Goal: Task Accomplishment & Management: Manage account settings

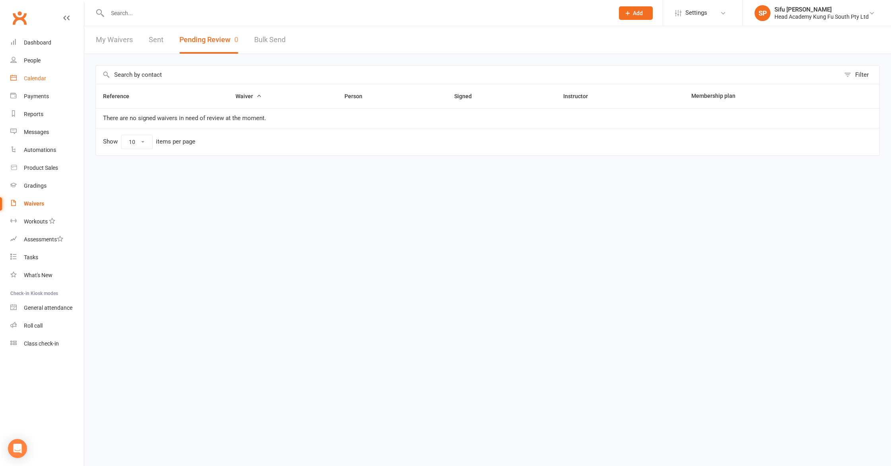
click at [27, 78] on div "Calendar" at bounding box center [35, 78] width 22 height 6
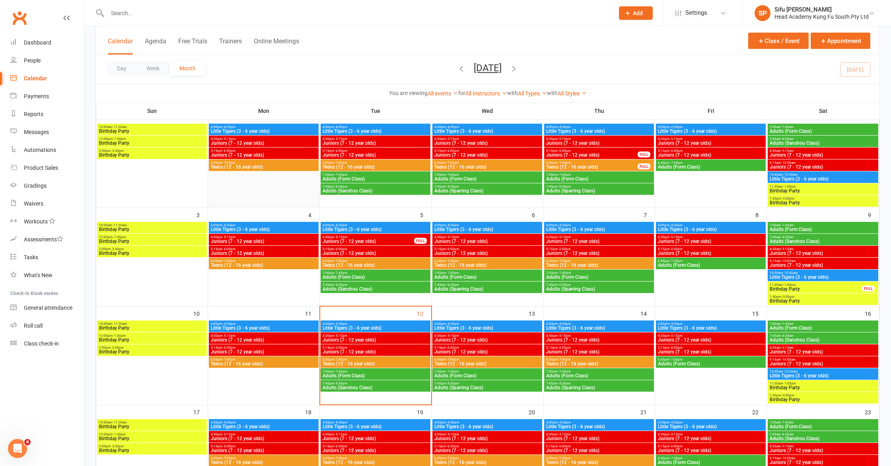
scroll to position [72, 0]
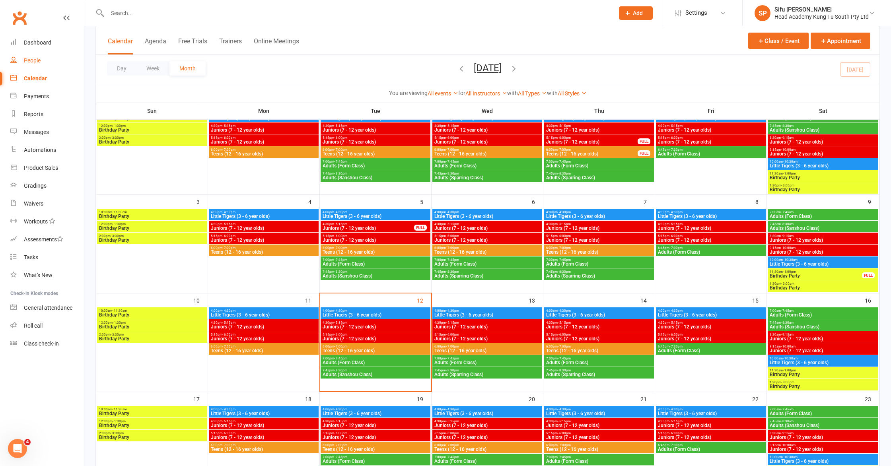
click at [31, 62] on div "People" at bounding box center [32, 60] width 17 height 6
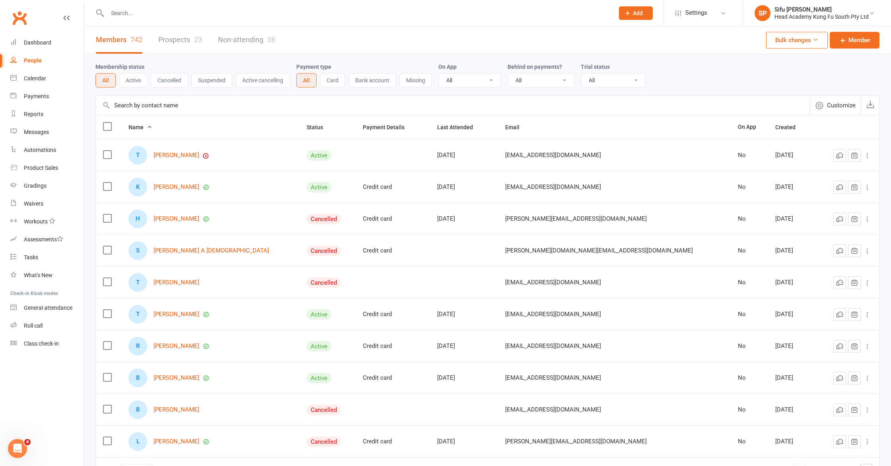
click at [35, 58] on div "People" at bounding box center [33, 60] width 18 height 6
click at [35, 78] on div "Calendar" at bounding box center [35, 78] width 22 height 6
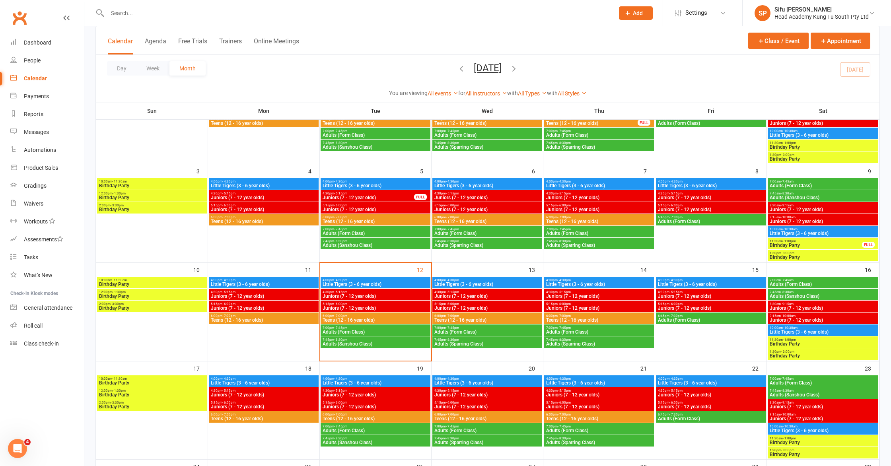
scroll to position [70, 0]
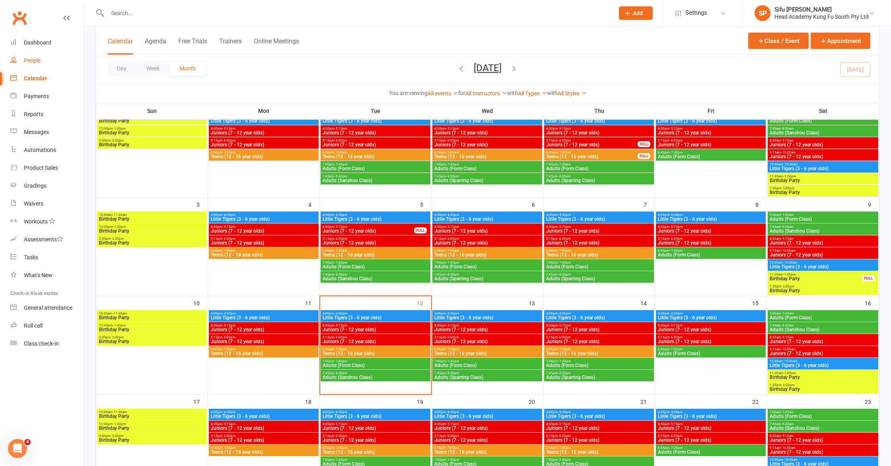
click at [33, 62] on div "People" at bounding box center [32, 60] width 17 height 6
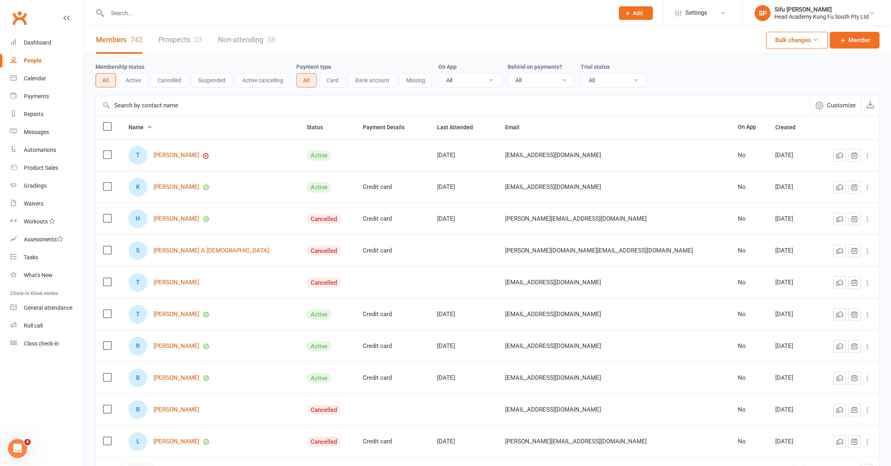
click at [183, 110] on input "text" at bounding box center [453, 105] width 714 height 19
click at [194, 37] on link "Prospects 23" at bounding box center [180, 39] width 44 height 27
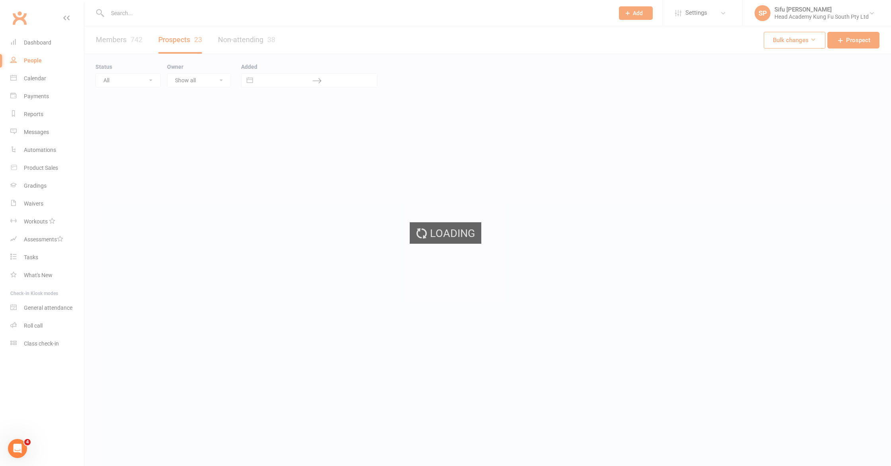
select select "25"
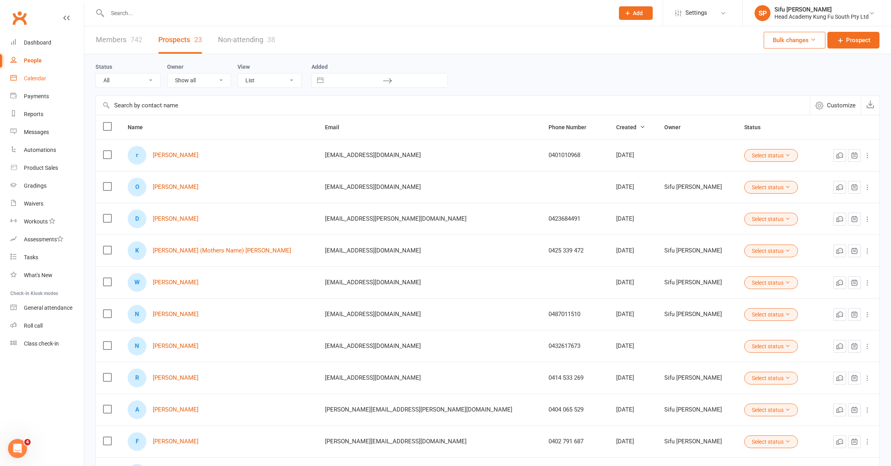
click at [29, 78] on div "Calendar" at bounding box center [35, 78] width 22 height 6
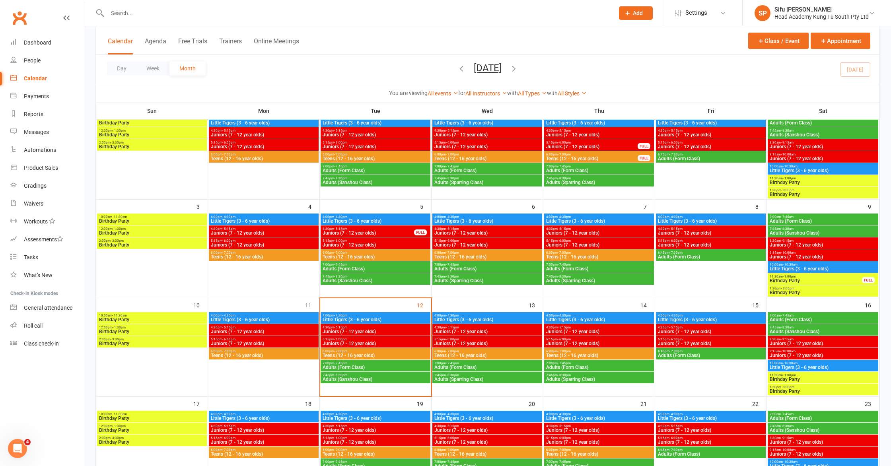
scroll to position [89, 0]
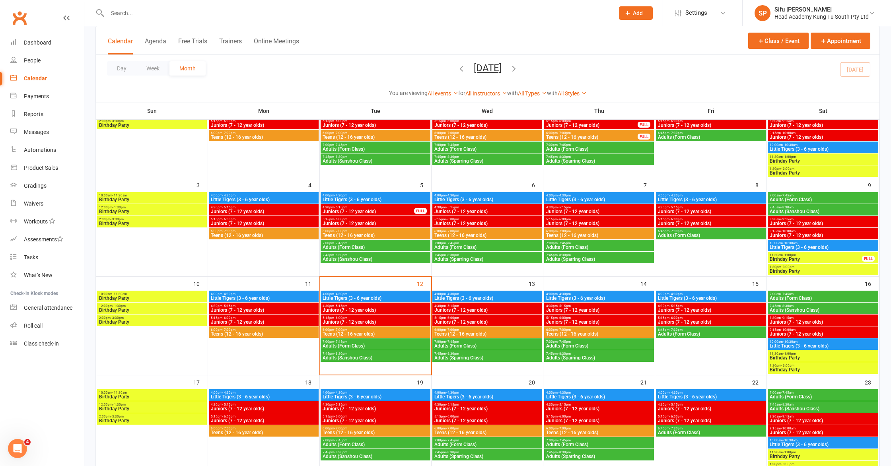
click at [404, 297] on span "Little Tigers (3 - 6 year olds)" at bounding box center [375, 298] width 107 height 5
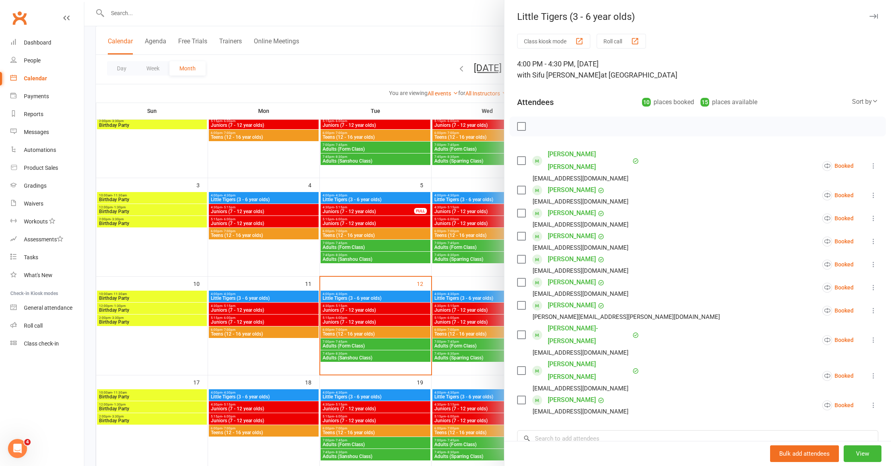
scroll to position [80, 0]
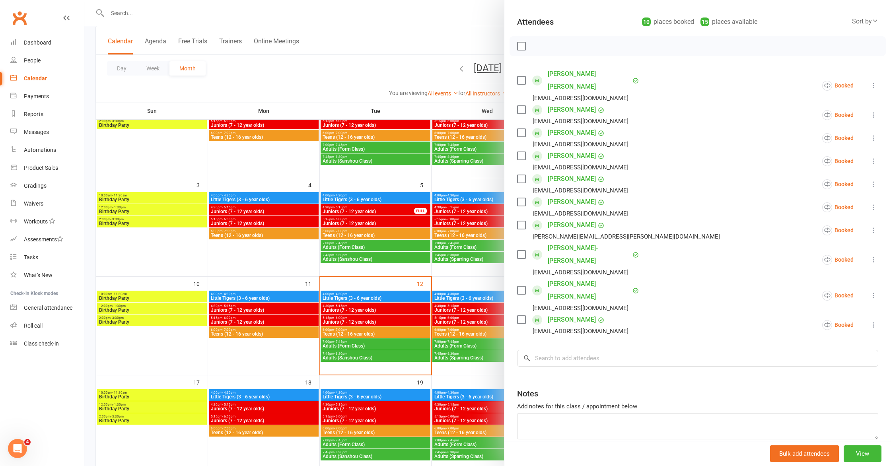
drag, startPoint x: 412, startPoint y: 290, endPoint x: 446, endPoint y: 298, distance: 35.0
click at [412, 290] on div at bounding box center [487, 233] width 806 height 466
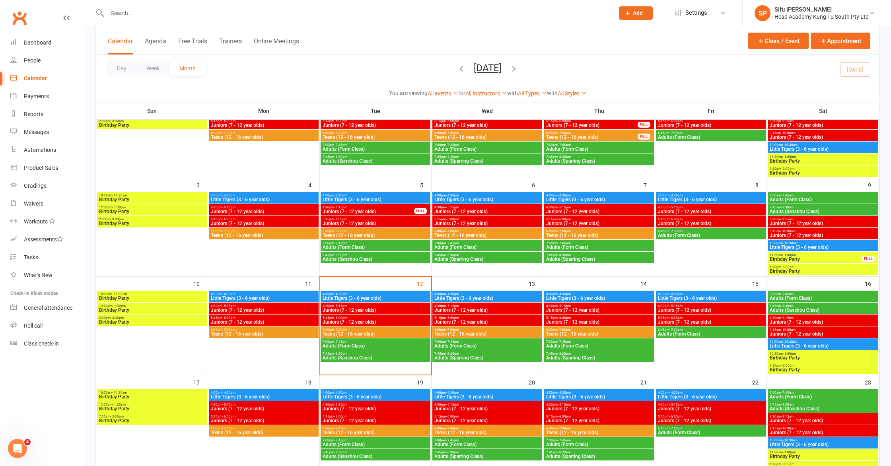
click at [465, 298] on span "Little Tigers (3 - 6 year olds)" at bounding box center [487, 298] width 107 height 5
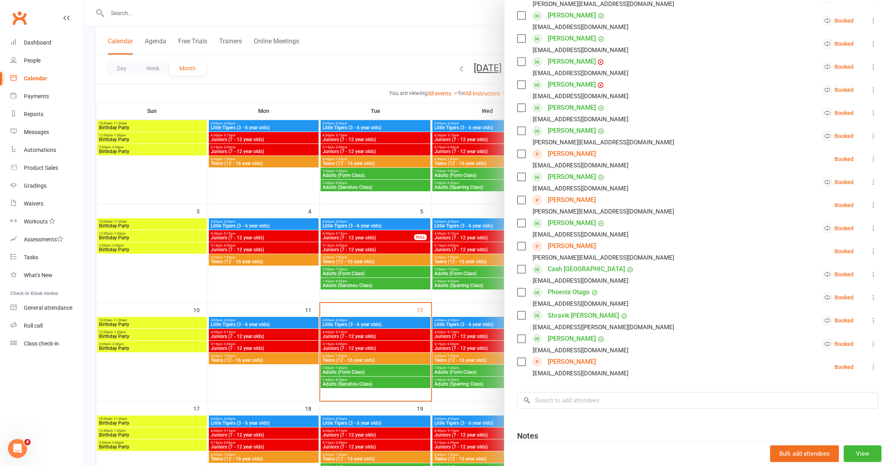
scroll to position [193, 0]
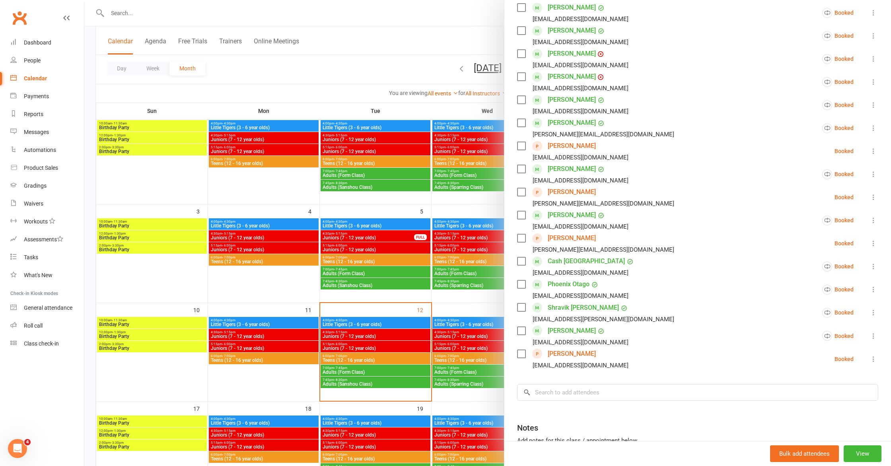
click at [576, 351] on link "[PERSON_NAME]" at bounding box center [571, 353] width 48 height 13
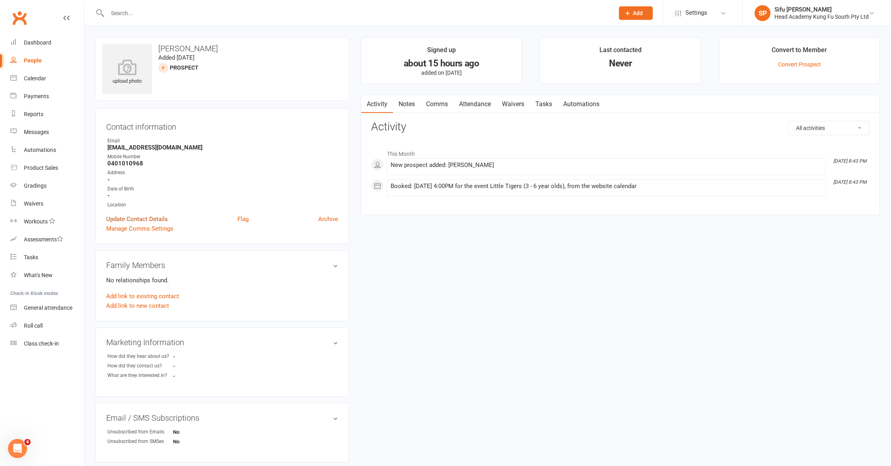
click at [146, 215] on link "Update Contact Details" at bounding box center [137, 219] width 62 height 10
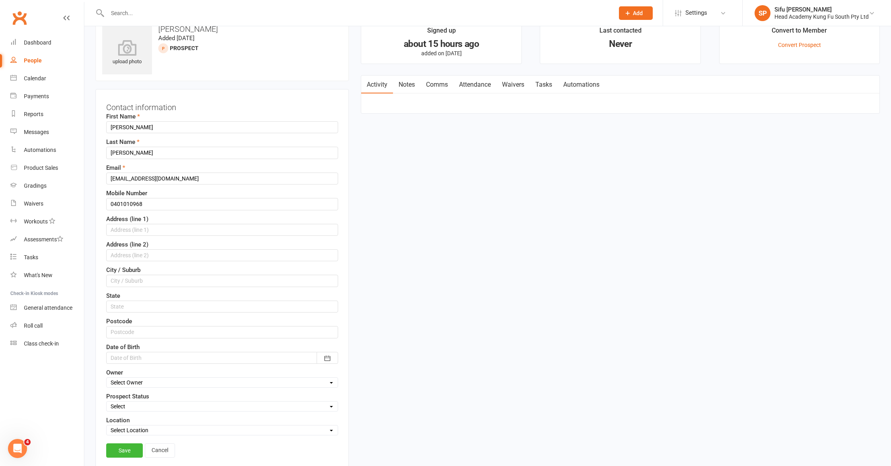
scroll to position [37, 0]
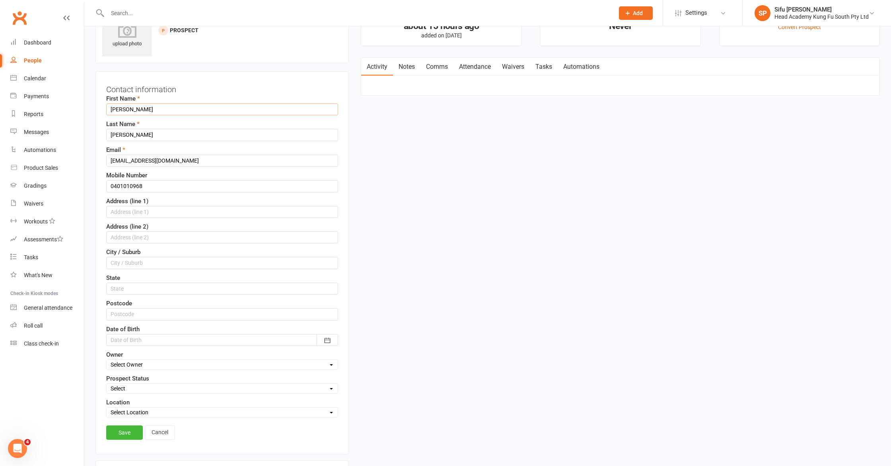
click at [171, 113] on input "[PERSON_NAME]" at bounding box center [222, 109] width 232 height 12
type input "[PERSON_NAME]"
click at [120, 432] on link "Save" at bounding box center [124, 432] width 37 height 14
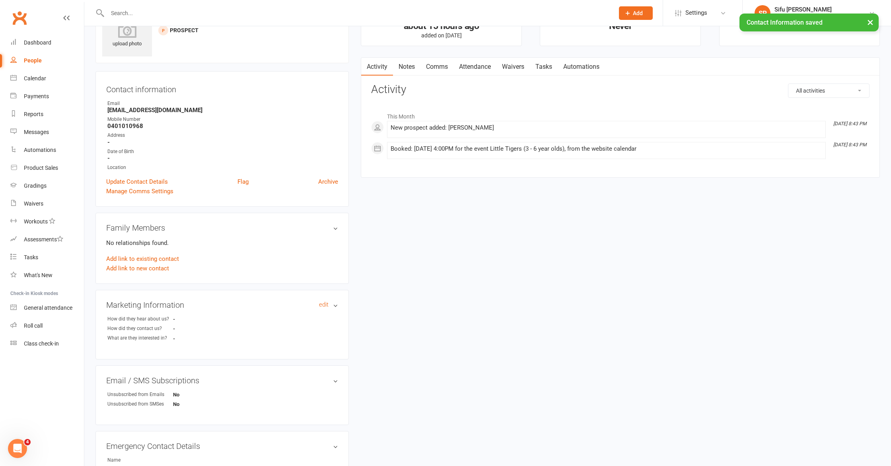
scroll to position [0, 0]
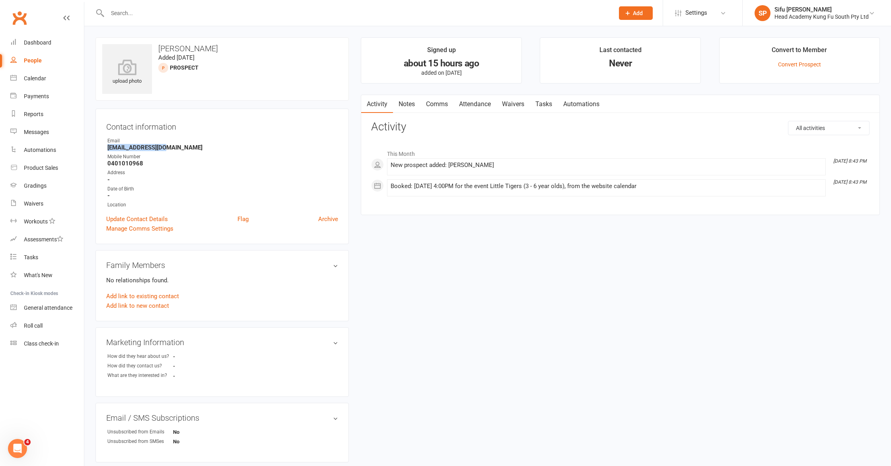
drag, startPoint x: 173, startPoint y: 148, endPoint x: 93, endPoint y: 148, distance: 80.7
click at [92, 148] on div "upload photo [PERSON_NAME] Added [DATE] prospect Contact information Owner Emai…" at bounding box center [221, 327] width 265 height 580
copy strong "[EMAIL_ADDRESS][DOMAIN_NAME]"
click at [41, 39] on div "Dashboard" at bounding box center [37, 42] width 27 height 6
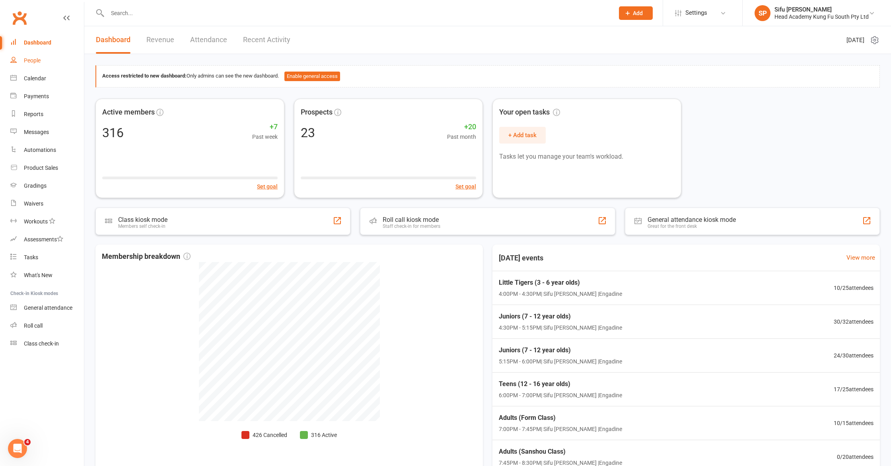
click at [35, 59] on div "People" at bounding box center [32, 60] width 17 height 6
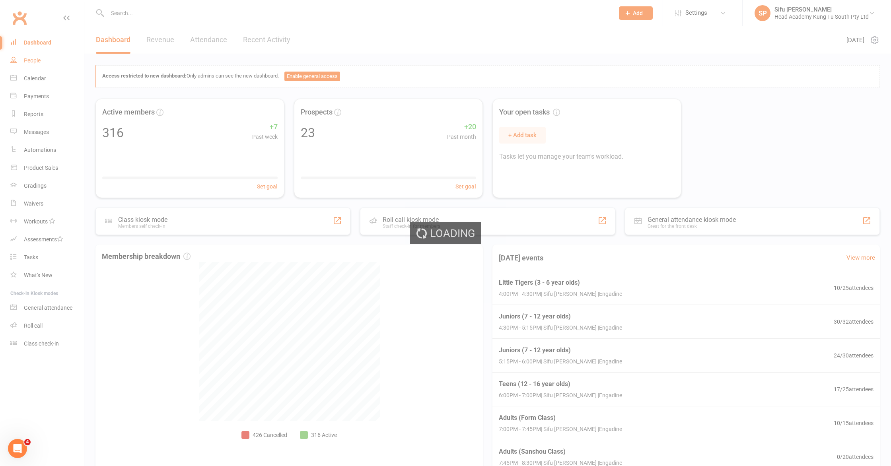
select select "25"
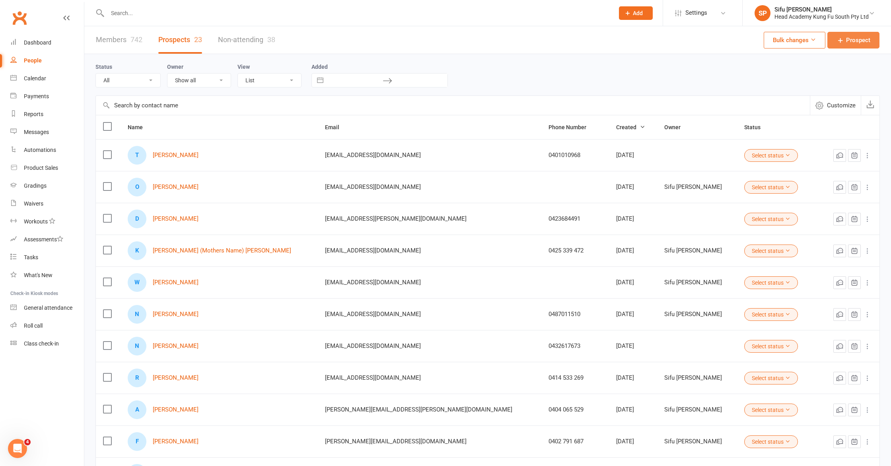
click at [867, 40] on span "Prospect" at bounding box center [858, 40] width 24 height 10
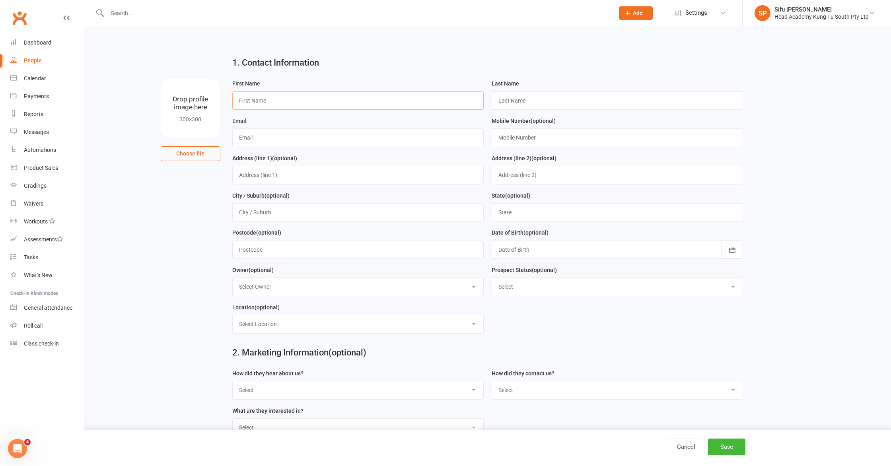
click at [271, 103] on input "text" at bounding box center [357, 100] width 251 height 18
click at [422, 146] on input "text" at bounding box center [357, 137] width 251 height 18
paste input "[EMAIL_ADDRESS][DOMAIN_NAME]"
type input "[EMAIL_ADDRESS][DOMAIN_NAME]"
click at [380, 106] on input "text" at bounding box center [357, 100] width 251 height 18
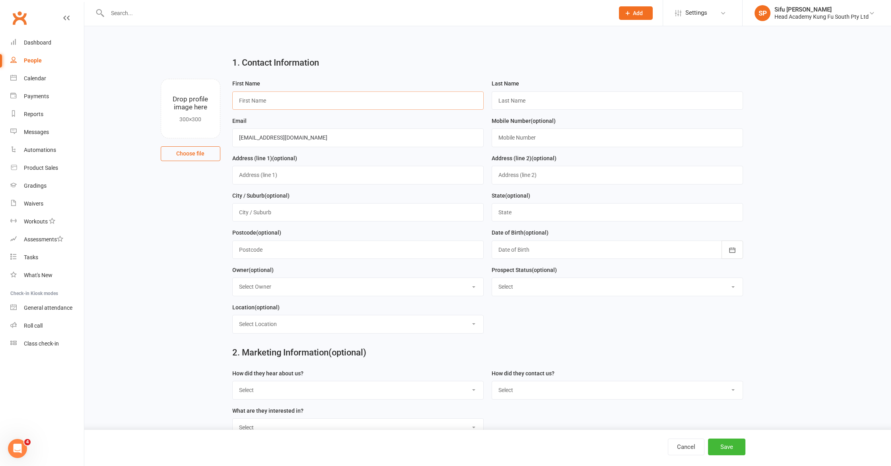
click at [381, 105] on input "text" at bounding box center [357, 100] width 251 height 18
type input "Kylan"
type input "[PERSON_NAME]"
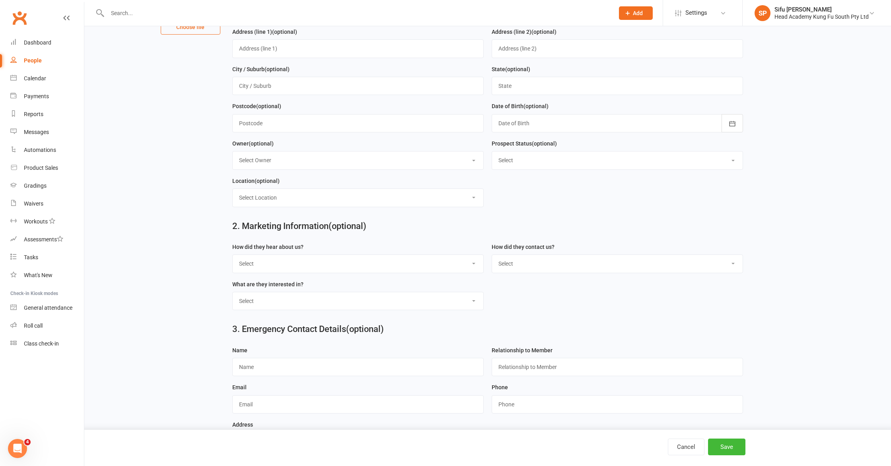
scroll to position [164, 0]
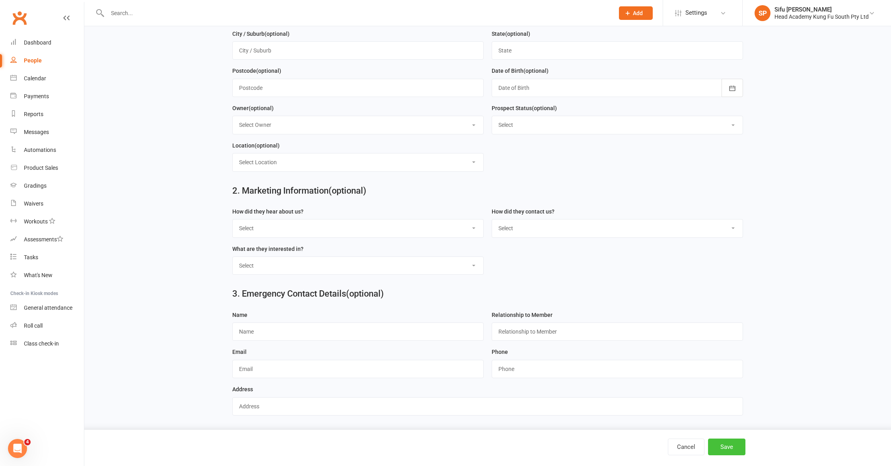
click at [728, 443] on button "Save" at bounding box center [726, 447] width 37 height 17
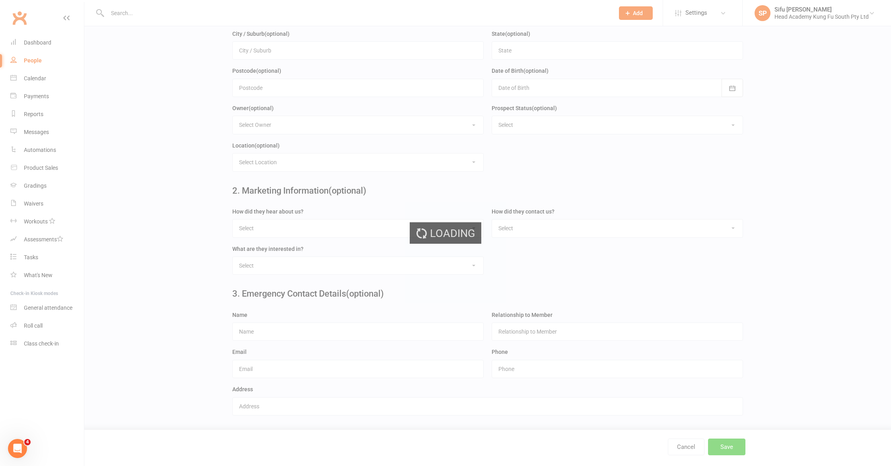
scroll to position [0, 0]
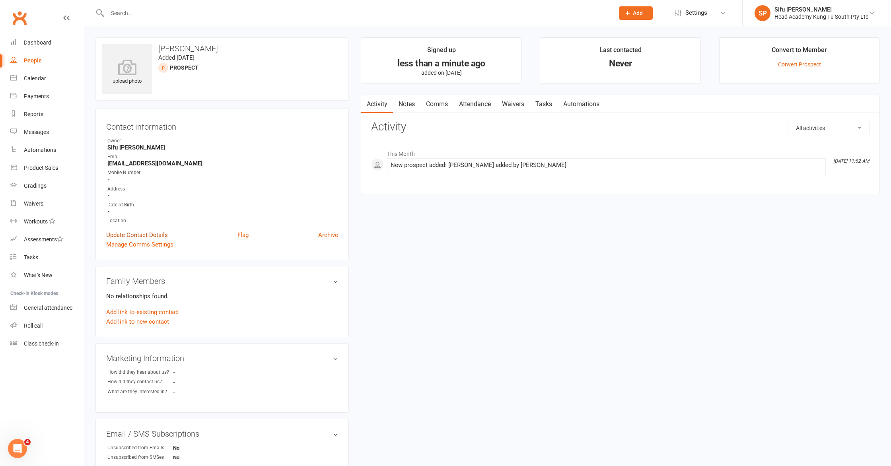
click at [135, 235] on link "Update Contact Details" at bounding box center [137, 235] width 62 height 10
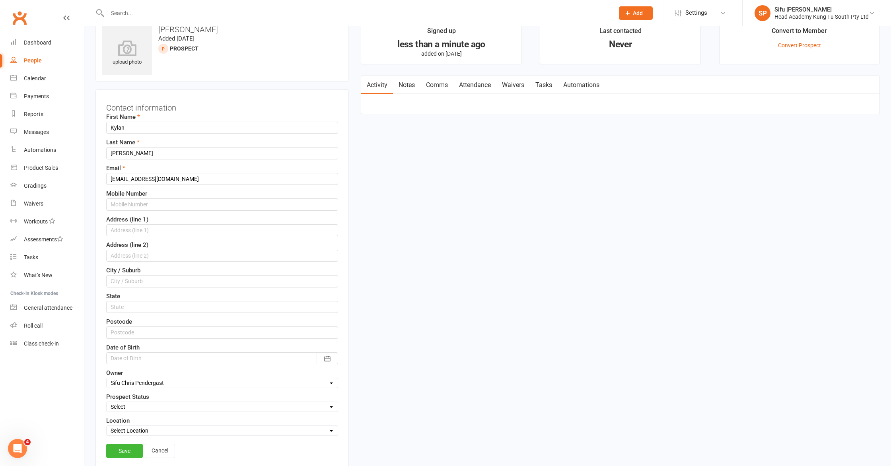
scroll to position [37, 0]
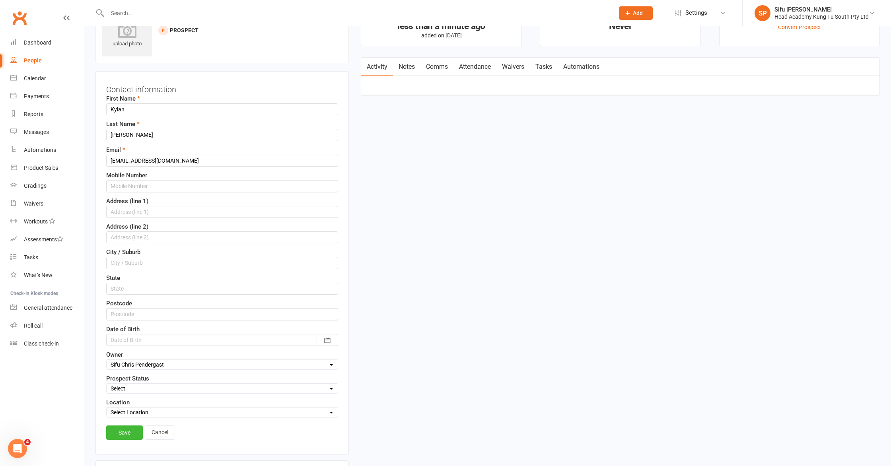
click at [151, 339] on div at bounding box center [222, 340] width 232 height 12
click at [120, 257] on icon "button" at bounding box center [119, 259] width 6 height 6
click at [238, 259] on button "button" at bounding box center [232, 259] width 17 height 14
click at [149, 278] on button "2022" at bounding box center [149, 274] width 26 height 15
click at [165, 293] on button "May" at bounding box center [172, 290] width 57 height 15
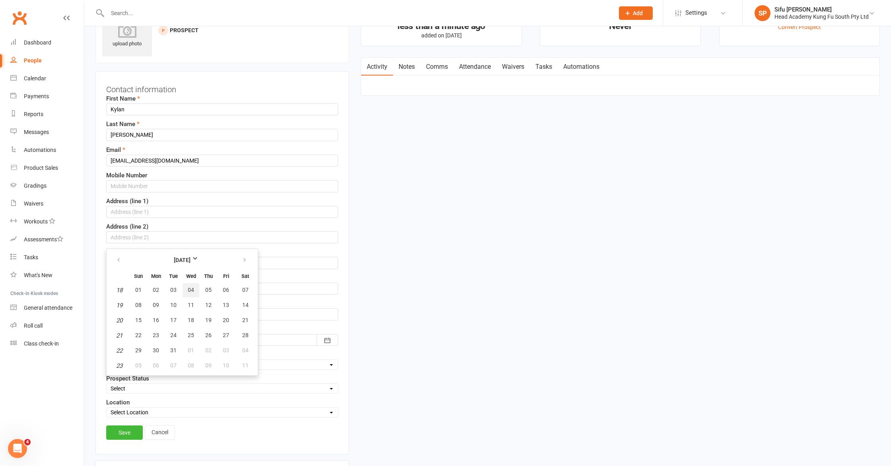
click at [190, 292] on span "04" at bounding box center [191, 290] width 6 height 6
type input "[DATE]"
click at [128, 429] on link "Save" at bounding box center [124, 432] width 37 height 14
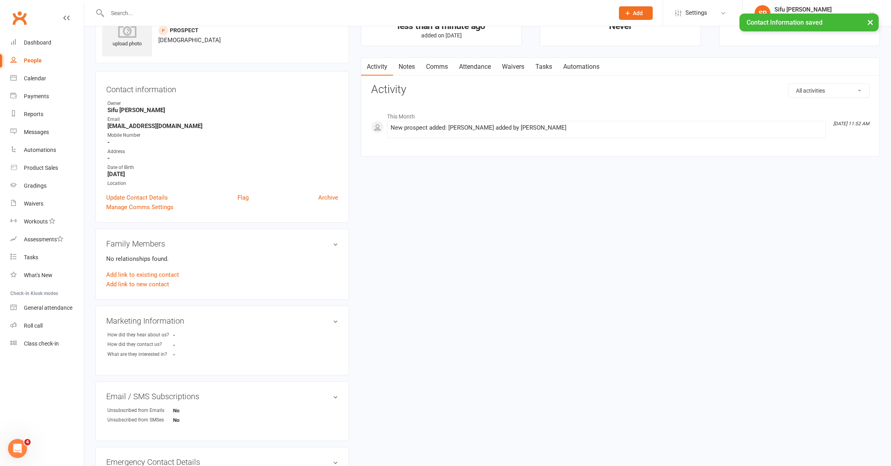
click at [403, 364] on div "upload photo [PERSON_NAME] Added [DATE] prospect [DEMOGRAPHIC_DATA] Contact inf…" at bounding box center [487, 298] width 796 height 596
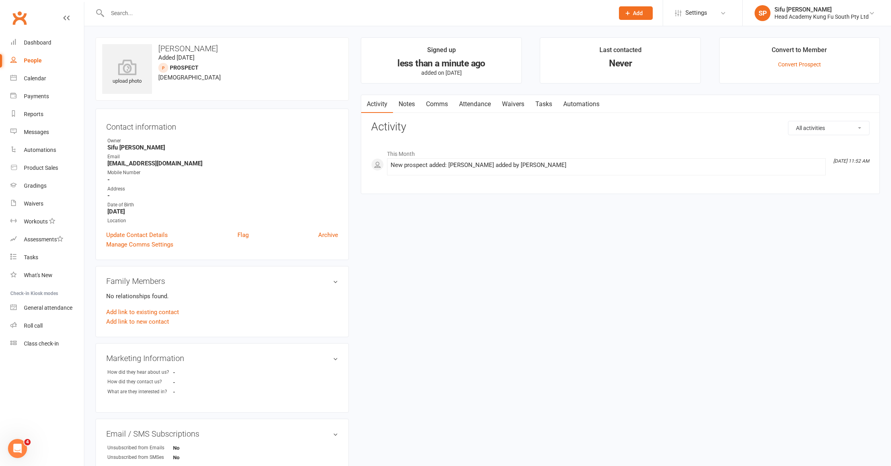
click at [31, 62] on div "People" at bounding box center [33, 60] width 18 height 6
select select "25"
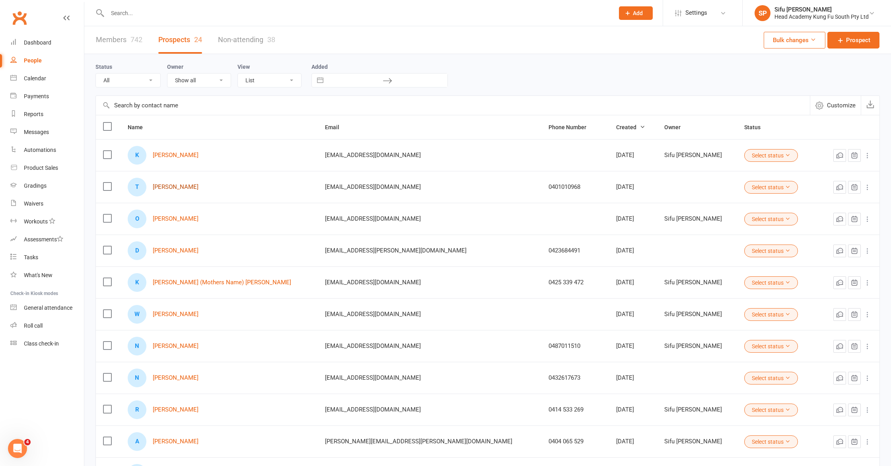
click at [178, 189] on link "[PERSON_NAME]" at bounding box center [176, 187] width 46 height 7
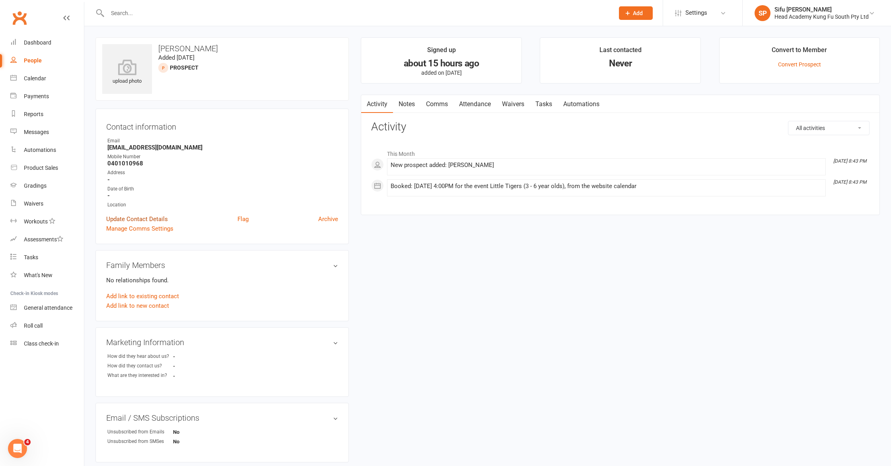
click at [155, 217] on link "Update Contact Details" at bounding box center [137, 219] width 62 height 10
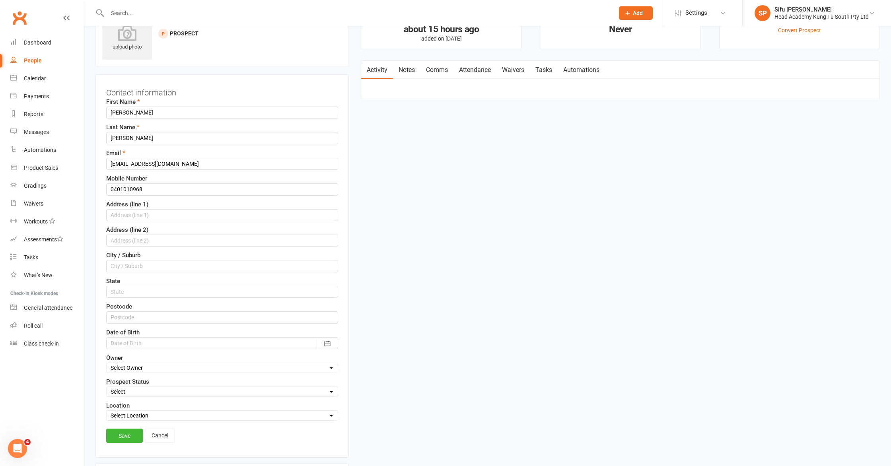
scroll to position [37, 0]
click at [157, 340] on div at bounding box center [222, 340] width 232 height 12
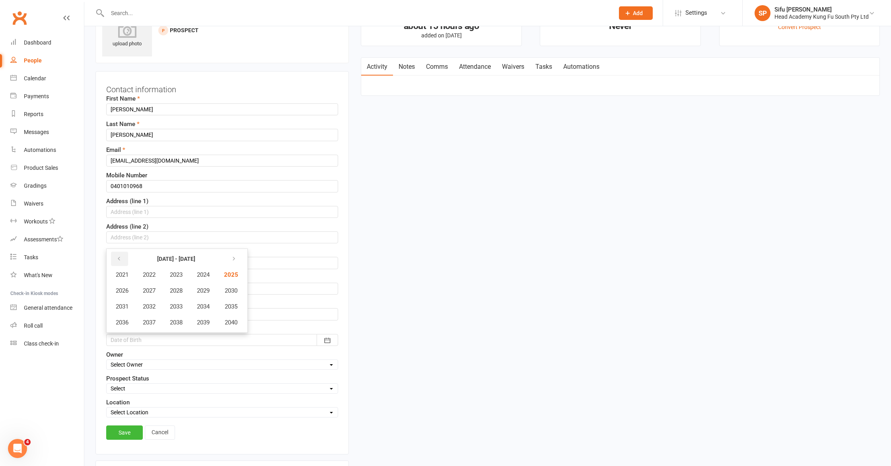
click at [122, 260] on button "button" at bounding box center [119, 259] width 17 height 14
click at [230, 323] on span "2020" at bounding box center [230, 322] width 13 height 7
click at [214, 290] on button "June" at bounding box center [223, 290] width 42 height 15
click at [191, 307] on span "10" at bounding box center [191, 305] width 6 height 6
type input "[DATE]"
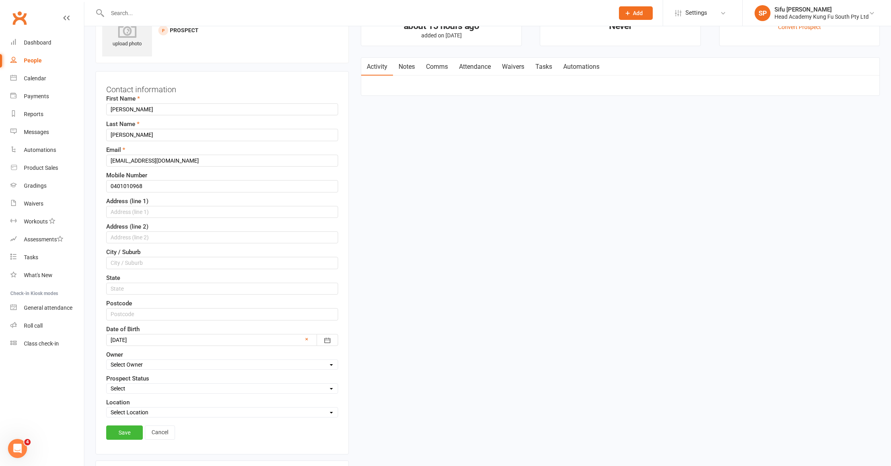
click at [121, 427] on link "Save" at bounding box center [124, 432] width 37 height 14
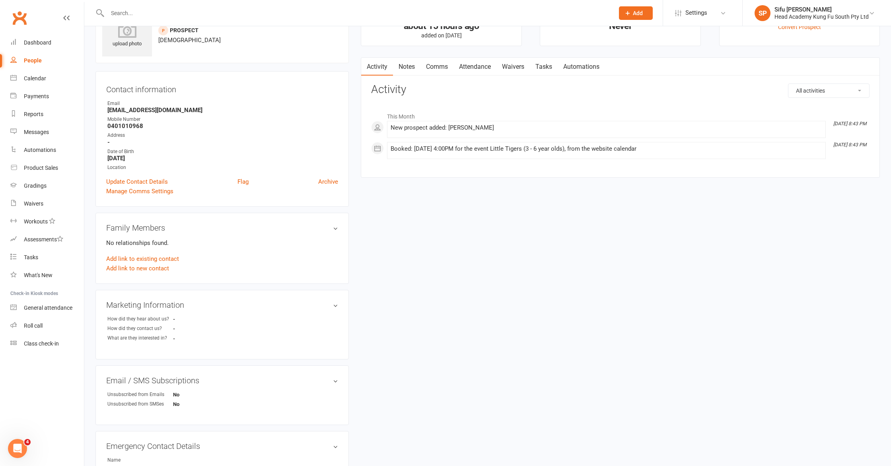
click at [34, 63] on div "People" at bounding box center [33, 60] width 18 height 6
select select "25"
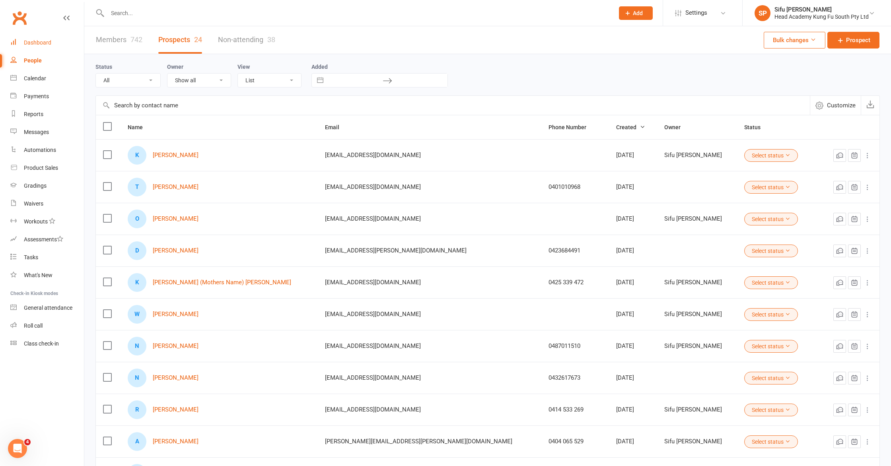
click at [43, 44] on div "Dashboard" at bounding box center [37, 42] width 27 height 6
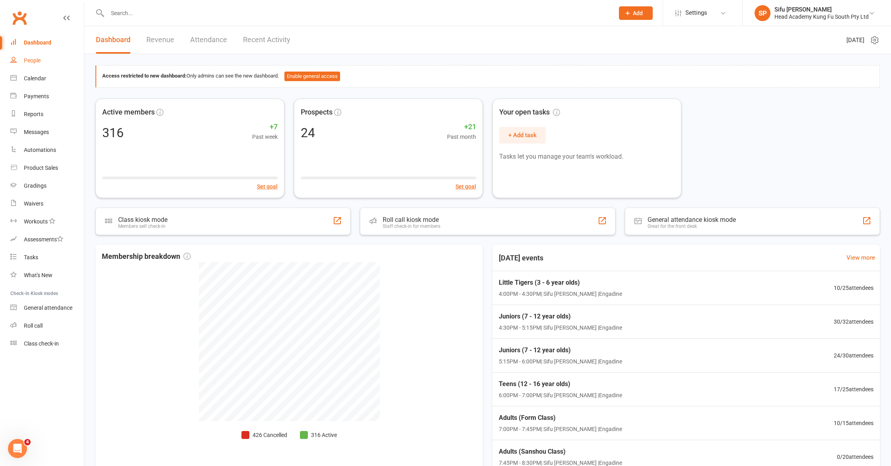
click at [22, 60] on link "People" at bounding box center [47, 61] width 74 height 18
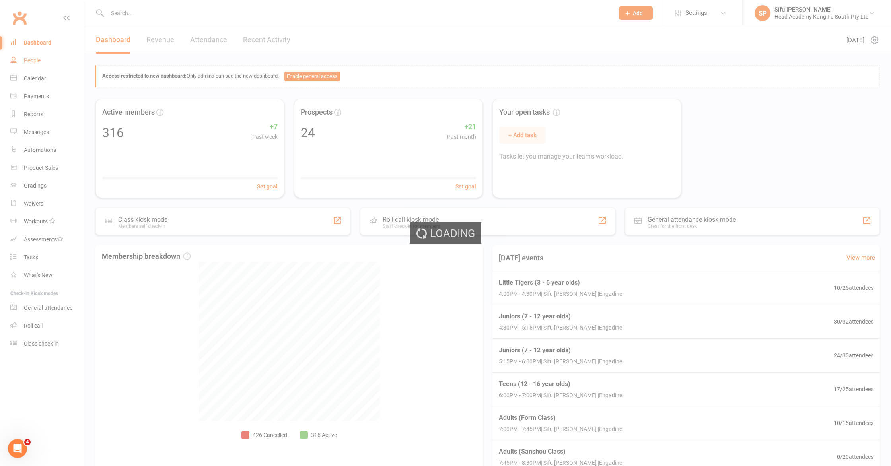
select select "25"
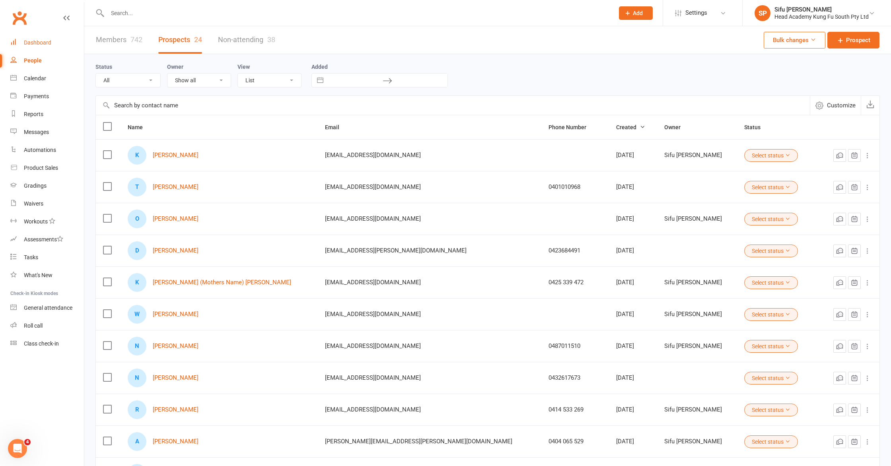
click at [33, 47] on link "Dashboard" at bounding box center [47, 43] width 74 height 18
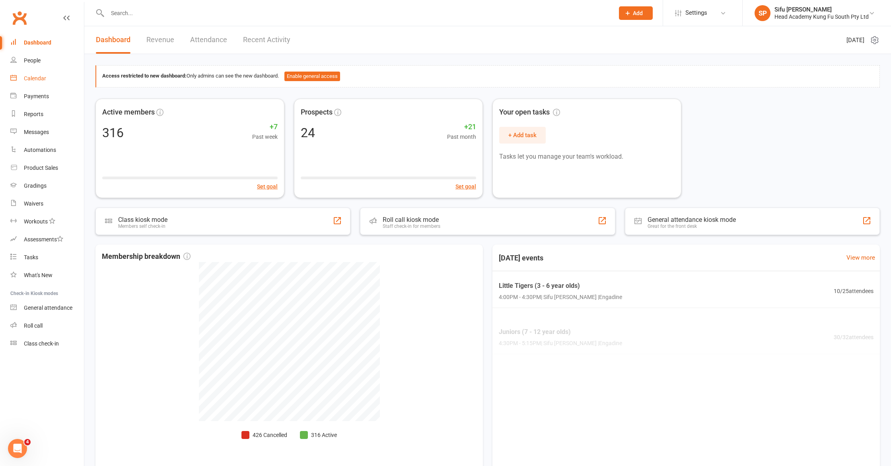
click at [35, 82] on div "Calendar" at bounding box center [35, 78] width 22 height 6
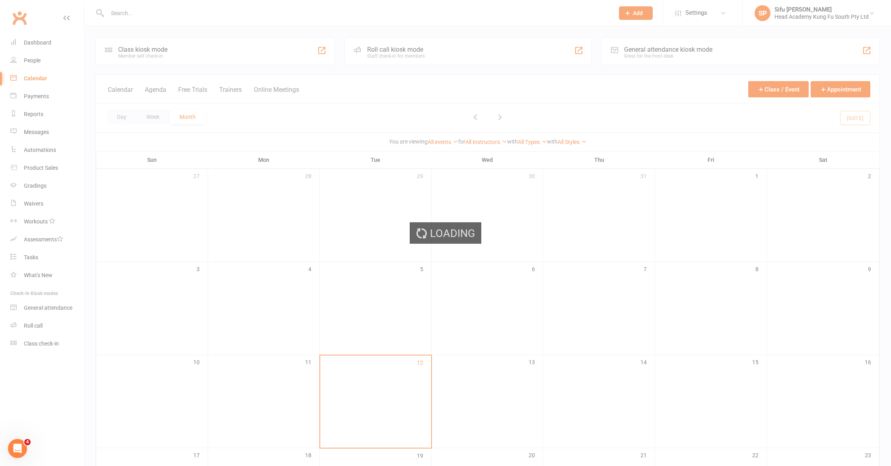
click at [35, 81] on div "Loading" at bounding box center [445, 233] width 891 height 466
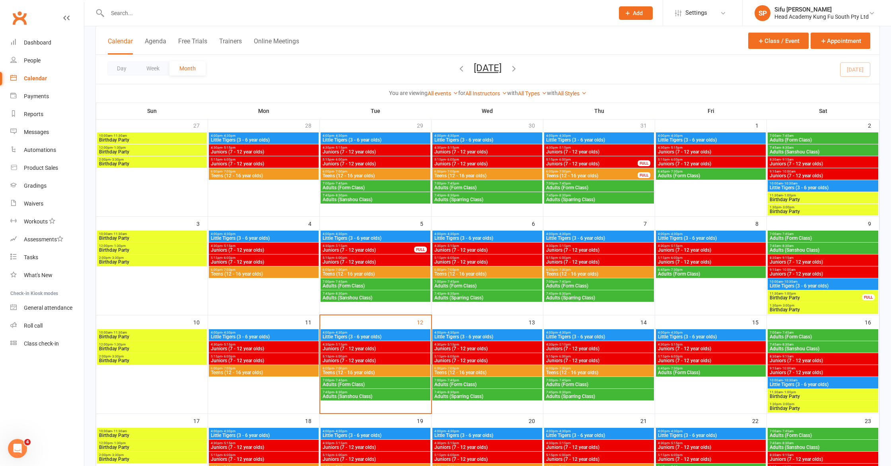
scroll to position [51, 0]
click at [485, 338] on span "Little Tigers (3 - 6 year olds)" at bounding box center [487, 336] width 107 height 5
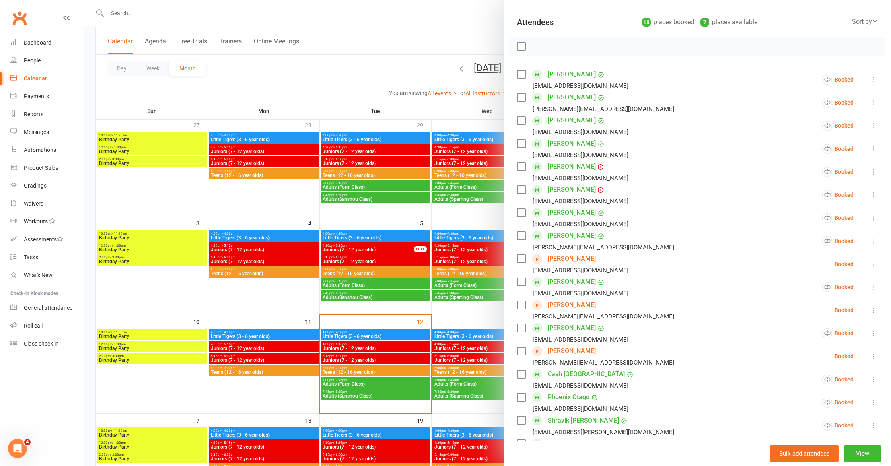
scroll to position [265, 0]
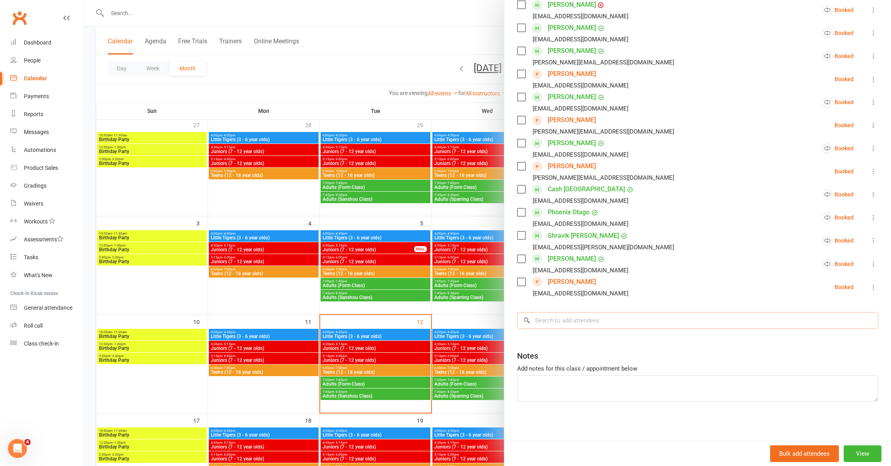
click at [606, 322] on input "search" at bounding box center [697, 320] width 361 height 17
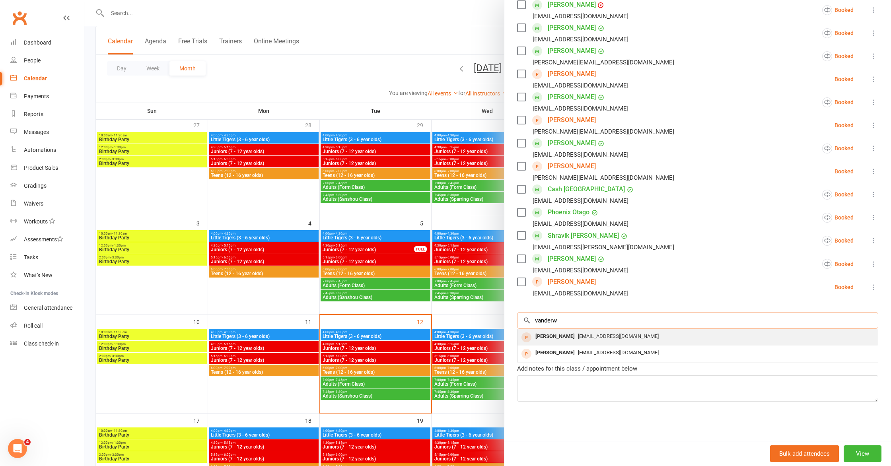
type input "vanderw"
click at [600, 339] on span "[EMAIL_ADDRESS][DOMAIN_NAME]" at bounding box center [618, 336] width 81 height 6
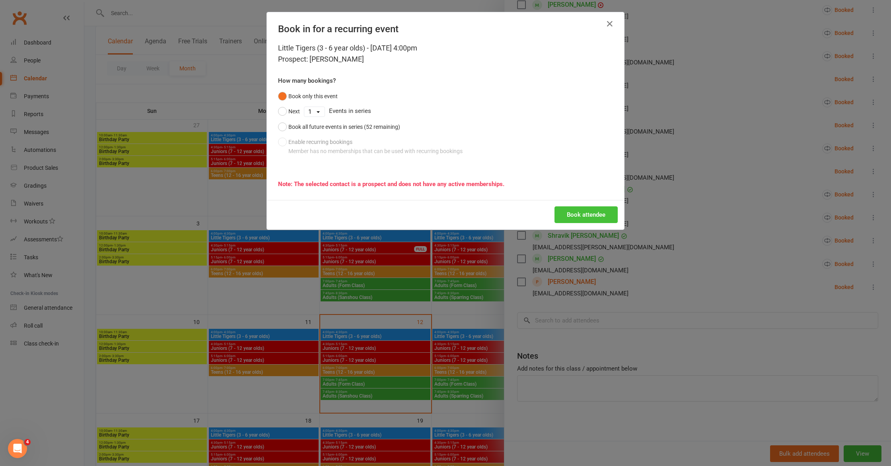
click at [561, 212] on button "Book attendee" at bounding box center [585, 214] width 63 height 17
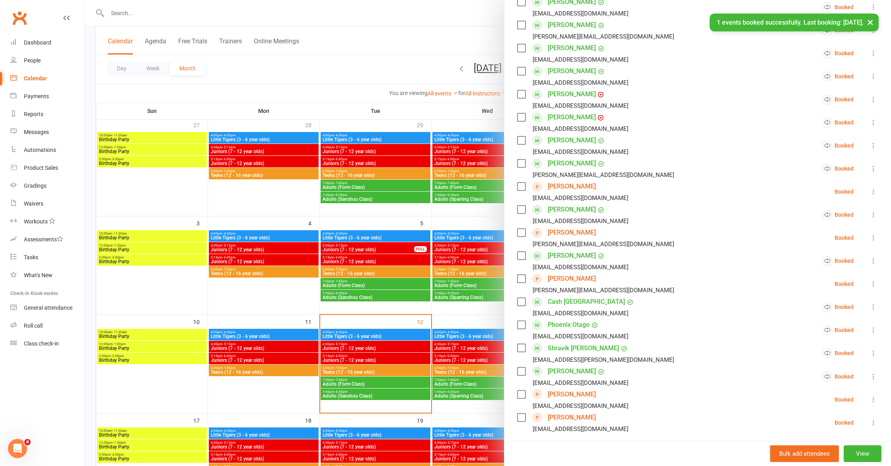
scroll to position [0, 0]
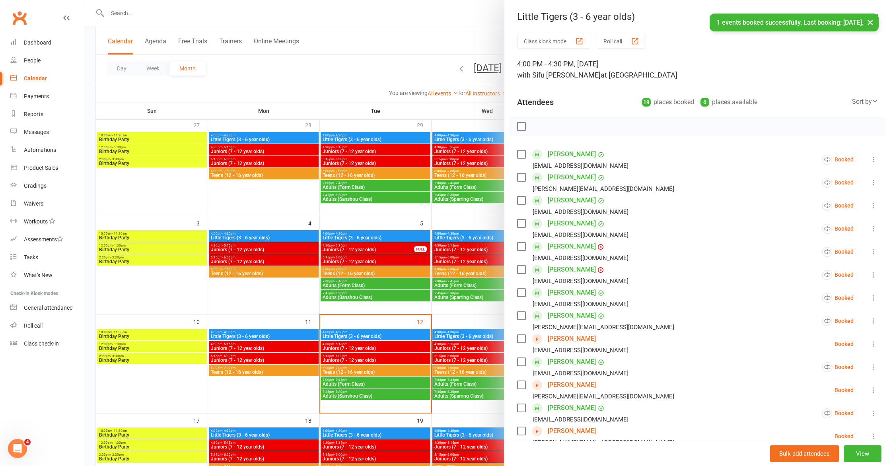
click at [291, 73] on div at bounding box center [487, 233] width 806 height 466
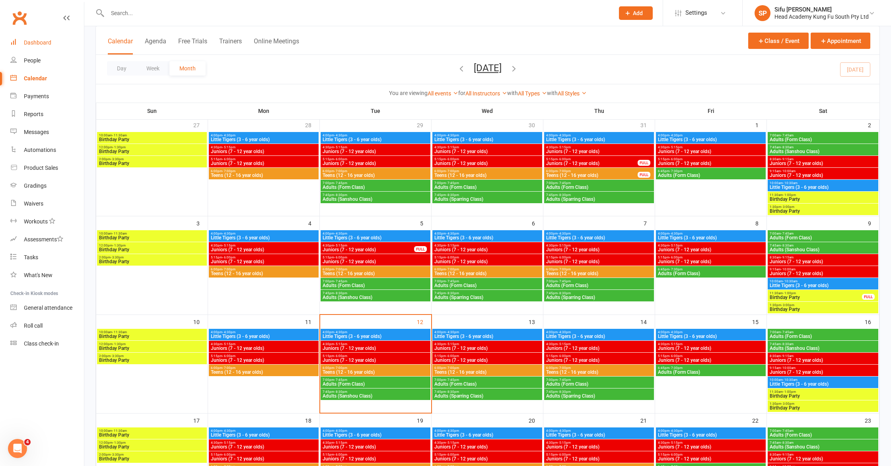
click at [46, 39] on link "Dashboard" at bounding box center [47, 43] width 74 height 18
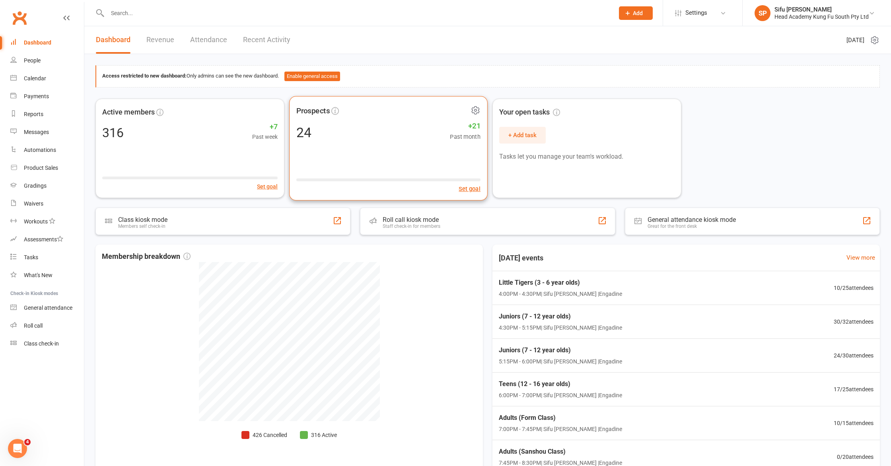
click at [336, 159] on div "Prospects 24 +21 Past month Set goal" at bounding box center [388, 148] width 198 height 105
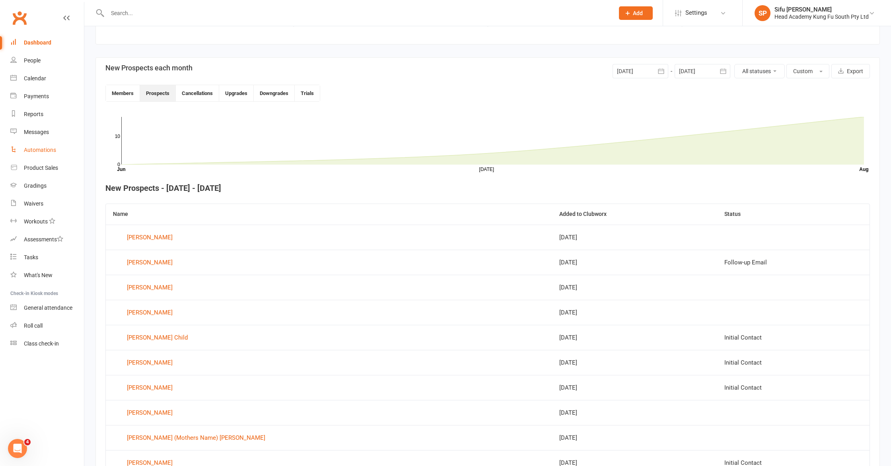
scroll to position [206, 0]
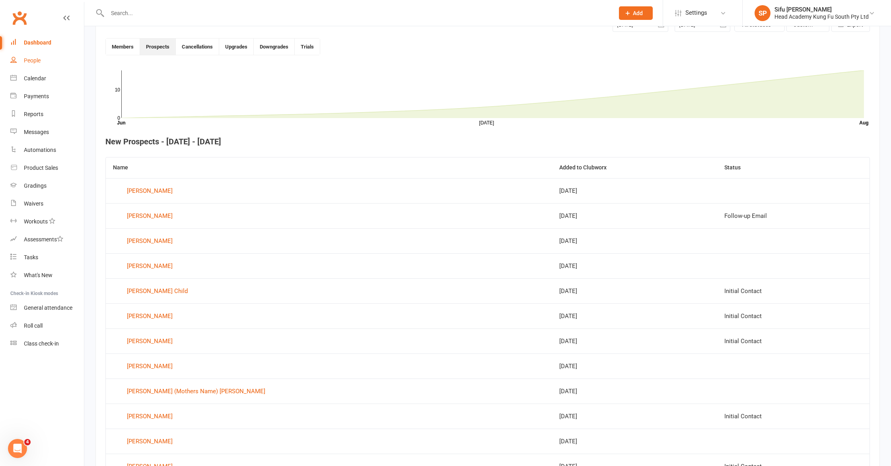
click at [35, 60] on div "People" at bounding box center [32, 60] width 17 height 6
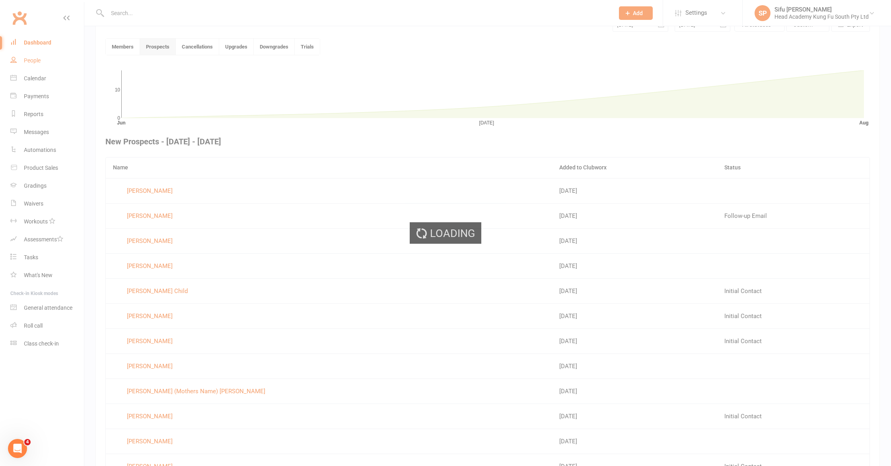
select select "25"
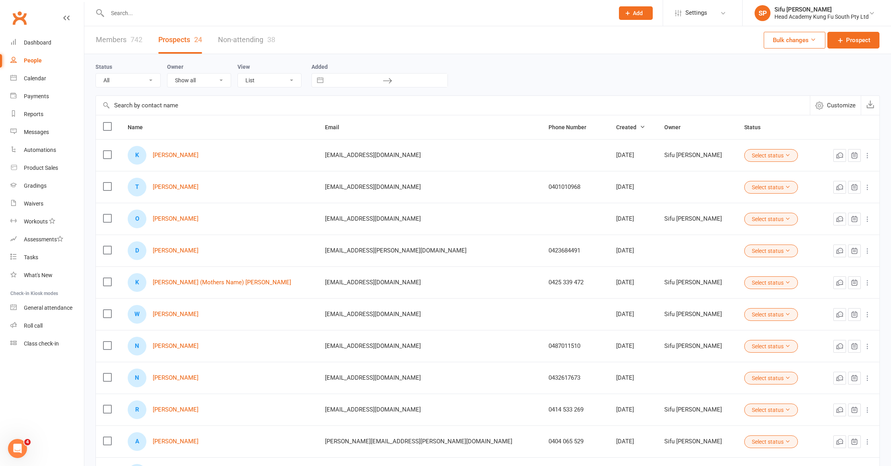
click at [37, 58] on div "People" at bounding box center [33, 60] width 18 height 6
click at [98, 39] on link "Members 742" at bounding box center [119, 39] width 47 height 27
